Goal: Use online tool/utility: Utilize a website feature to perform a specific function

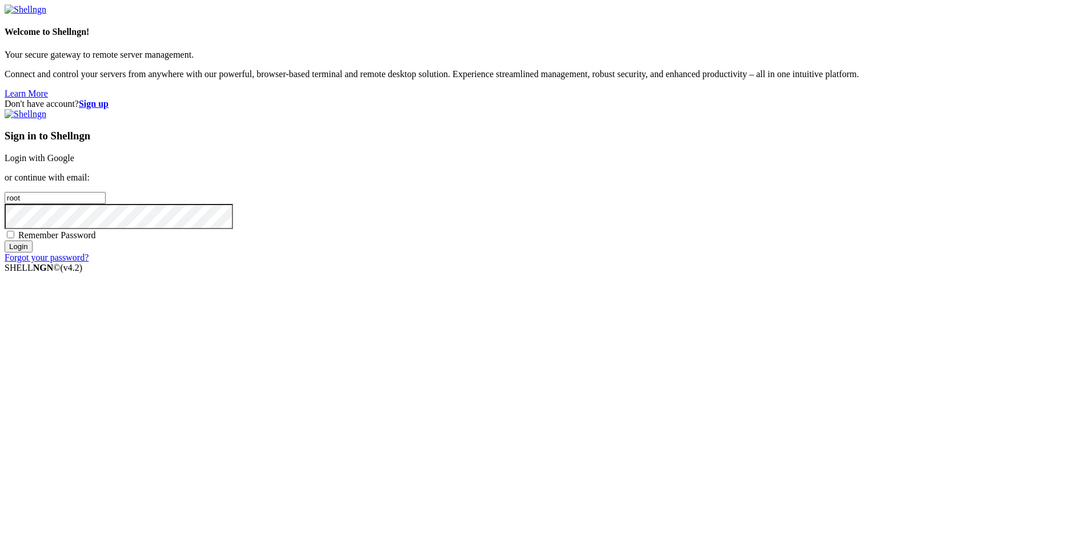
click at [74, 163] on link "Login with Google" at bounding box center [40, 158] width 70 height 10
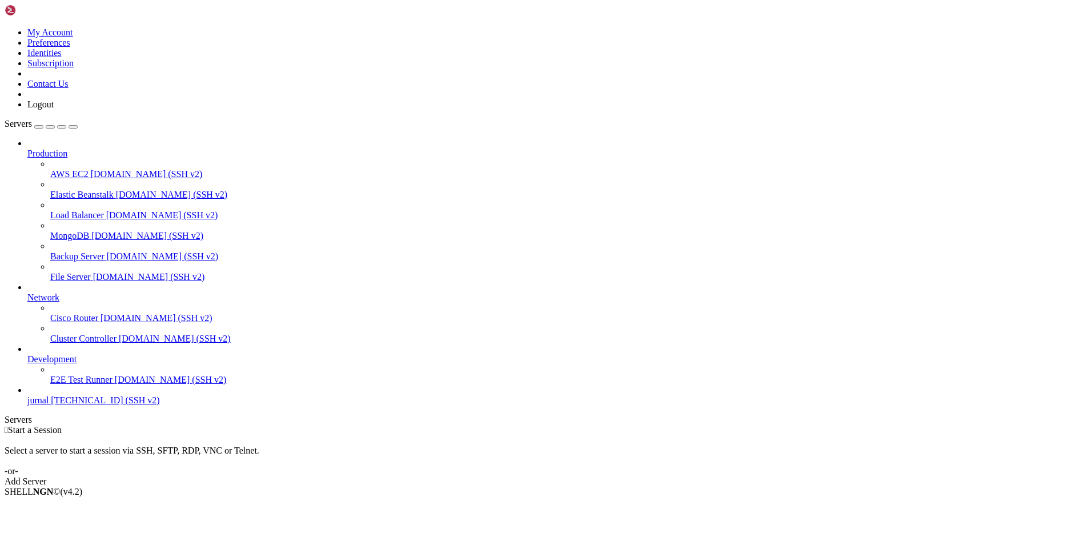
click at [49, 405] on span "jurnal" at bounding box center [37, 400] width 21 height 10
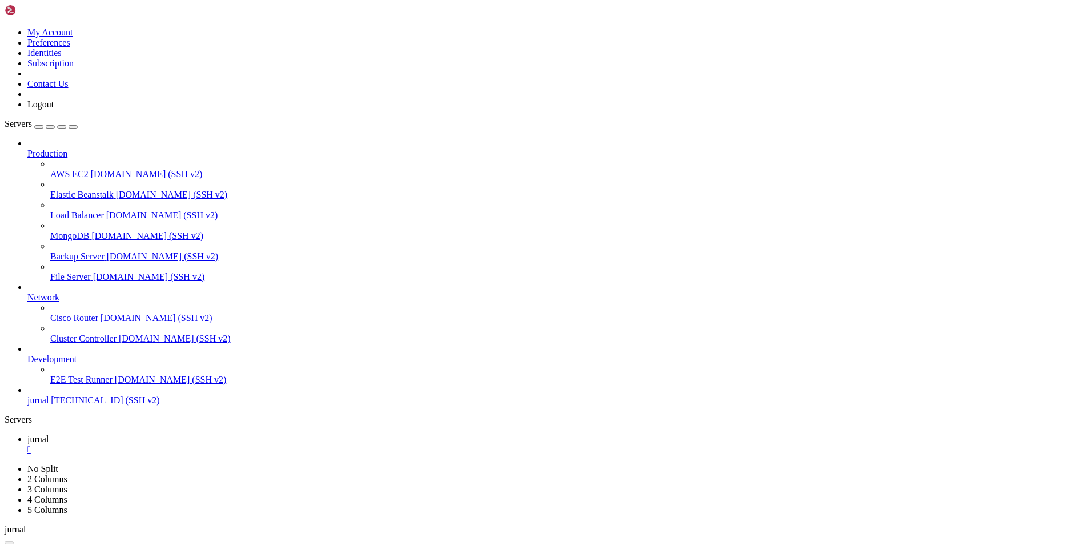
click at [49, 405] on span "jurnal" at bounding box center [37, 400] width 21 height 10
click at [49, 434] on span "jurnal" at bounding box center [37, 439] width 21 height 10
click at [230, 454] on link "jurnal " at bounding box center [557, 464] width 1060 height 21
click at [27, 434] on icon at bounding box center [27, 439] width 0 height 10
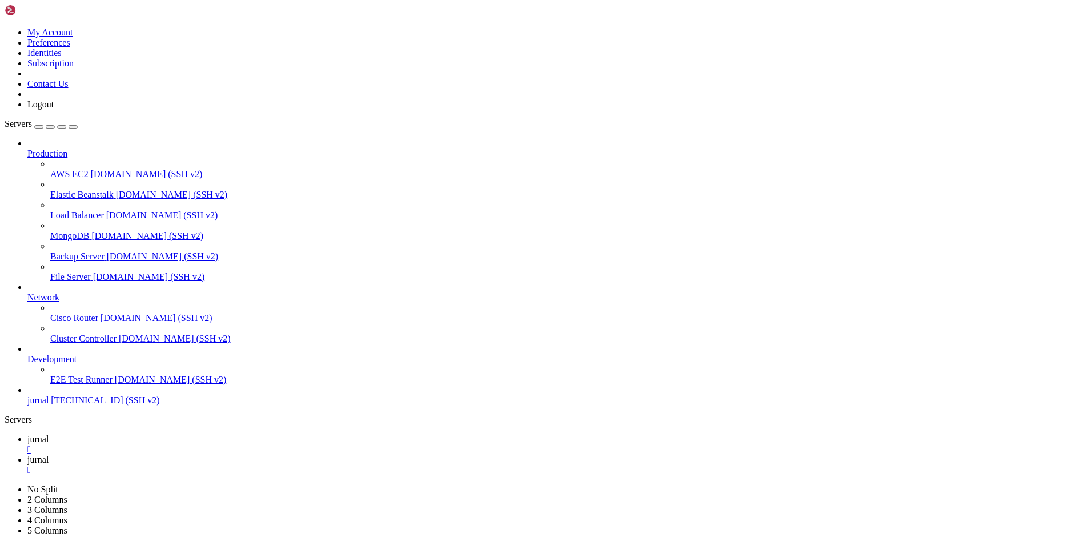
click at [155, 434] on link "jurnal " at bounding box center [557, 444] width 1060 height 21
